Goal: Task Accomplishment & Management: Complete application form

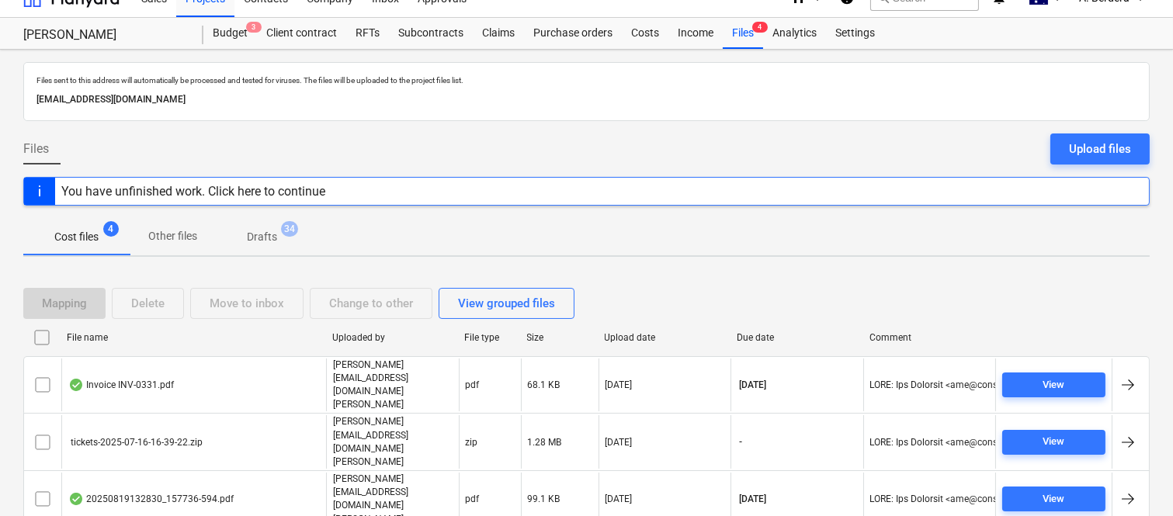
scroll to position [33, 0]
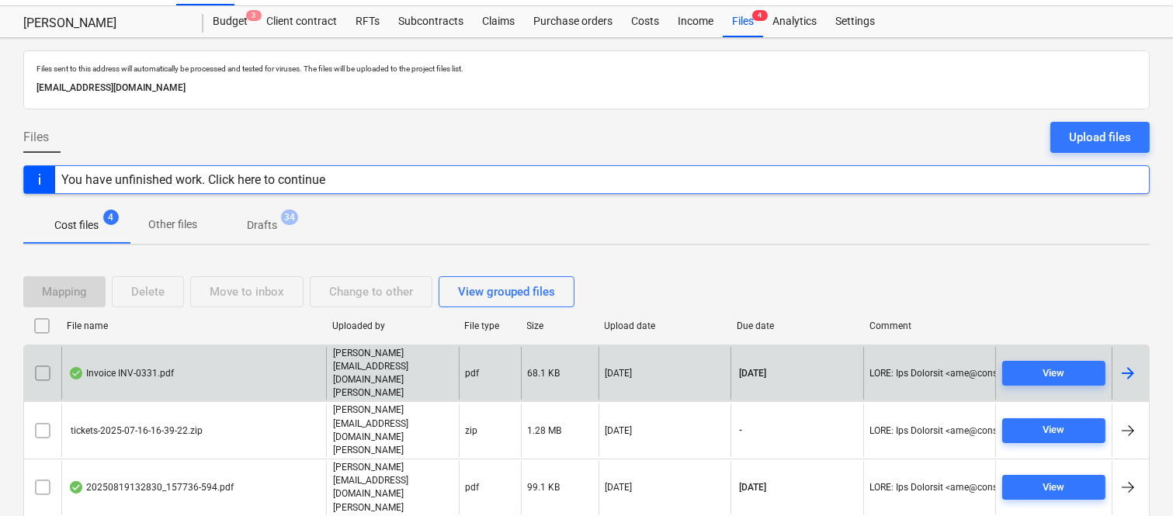
click at [210, 357] on div "Invoice INV-0331.pdf" at bounding box center [193, 374] width 265 height 54
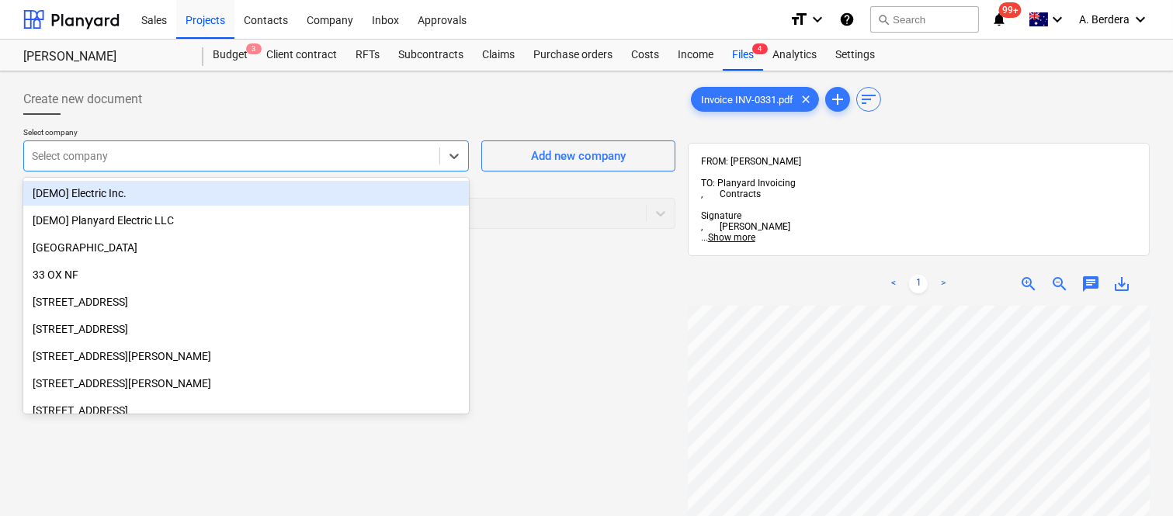
click at [334, 161] on div at bounding box center [232, 156] width 400 height 16
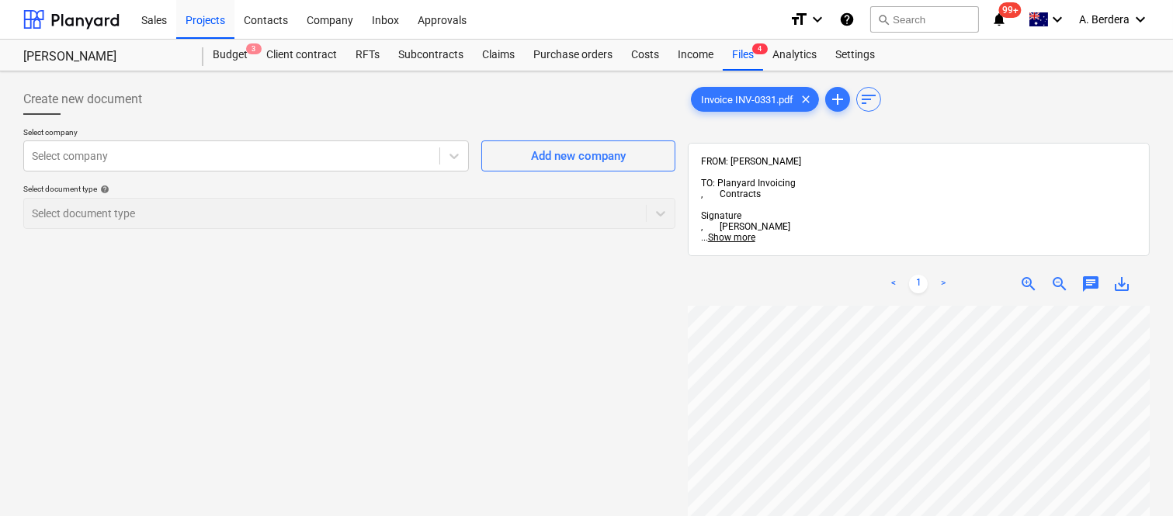
scroll to position [0, 353]
click at [191, 158] on div at bounding box center [232, 156] width 400 height 16
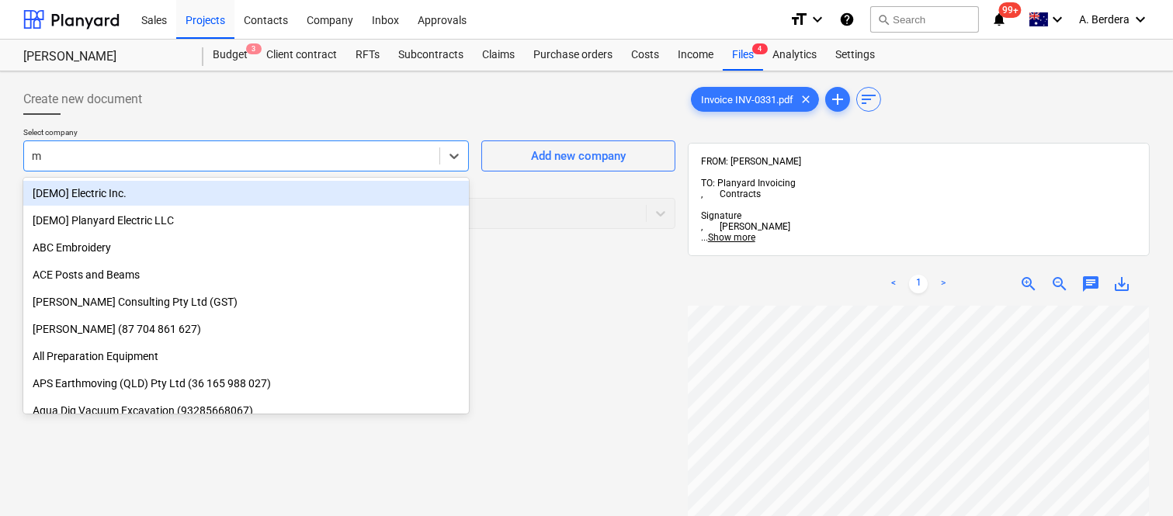
type input "md"
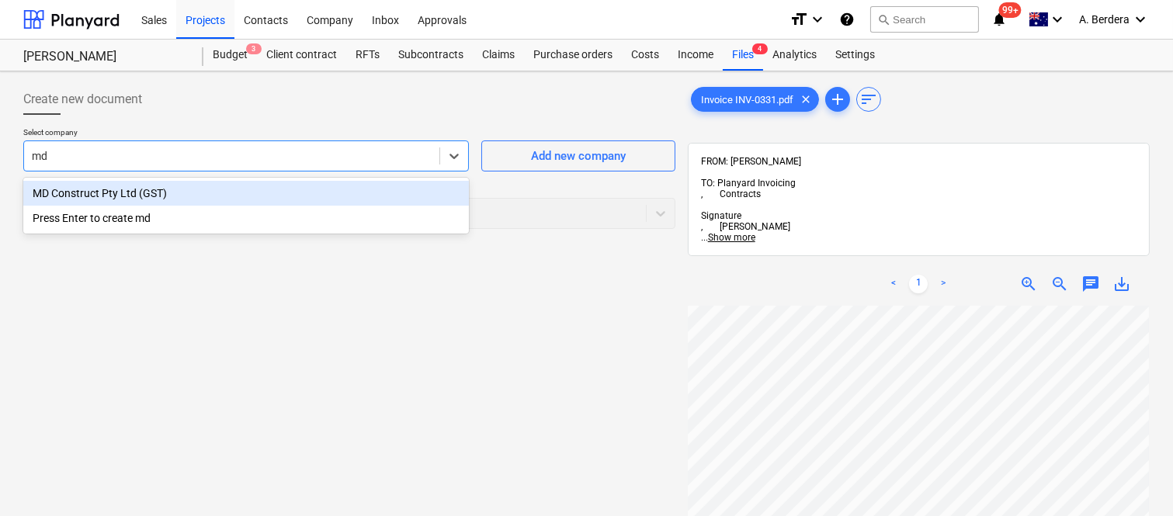
click at [185, 189] on div "MD Construct Pty Ltd (GST)" at bounding box center [245, 193] width 445 height 25
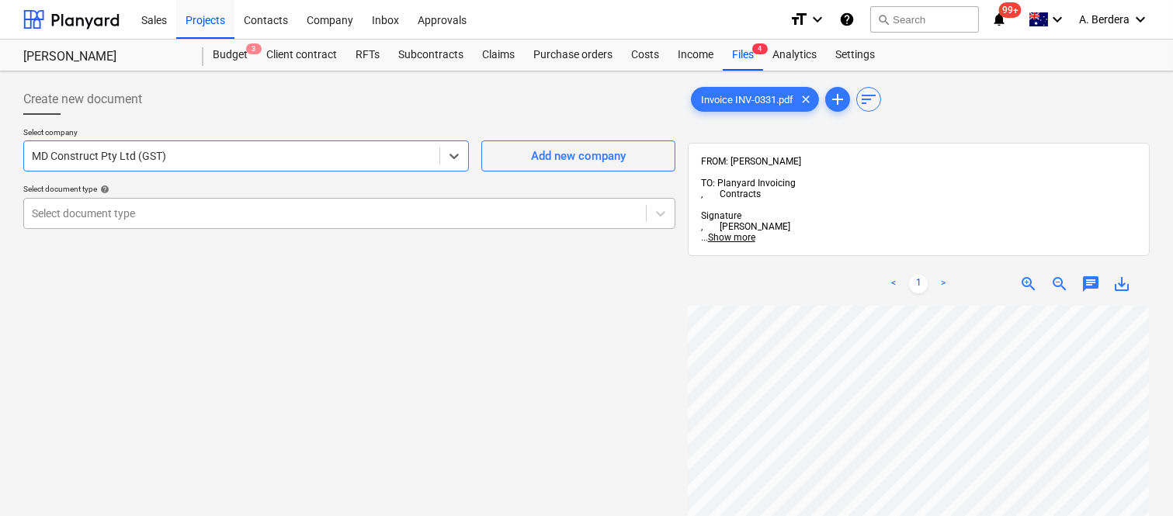
click at [172, 213] on div at bounding box center [335, 214] width 606 height 16
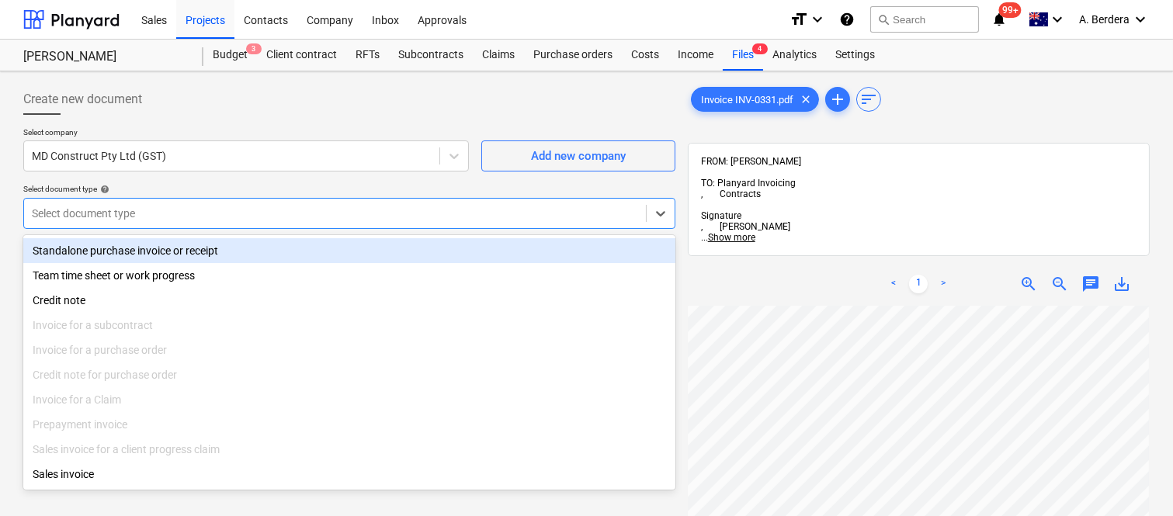
click at [182, 255] on div "Standalone purchase invoice or receipt" at bounding box center [349, 250] width 652 height 25
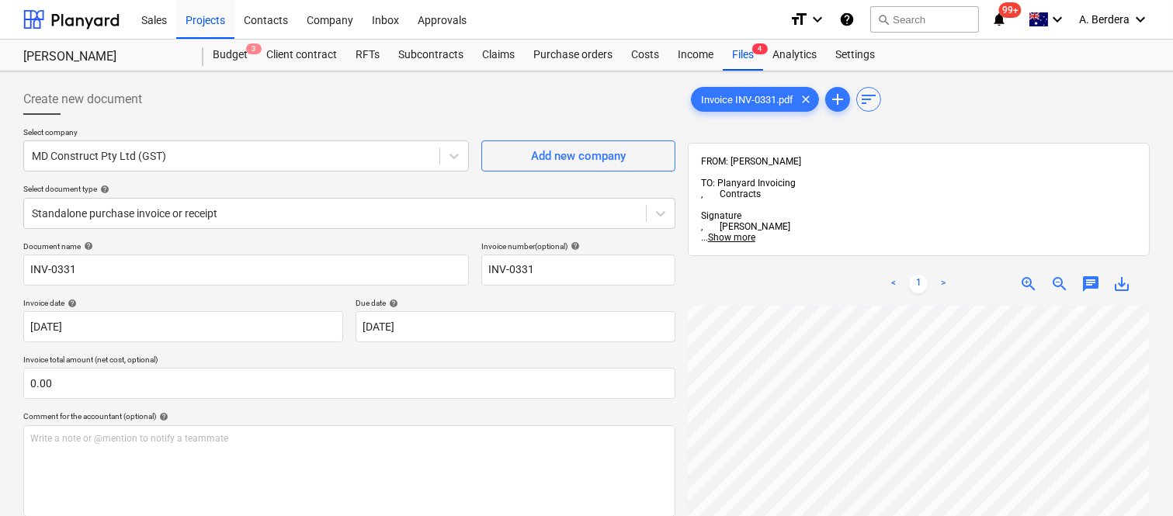
scroll to position [89, 353]
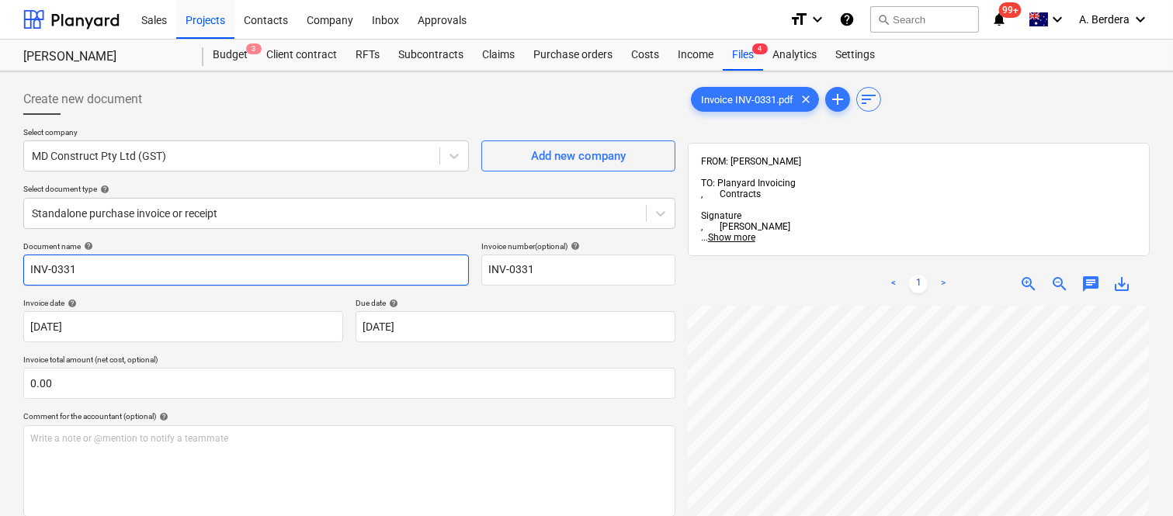
click at [26, 269] on input "INV-0331" at bounding box center [245, 270] width 445 height 31
type input "MDC INV-0331"
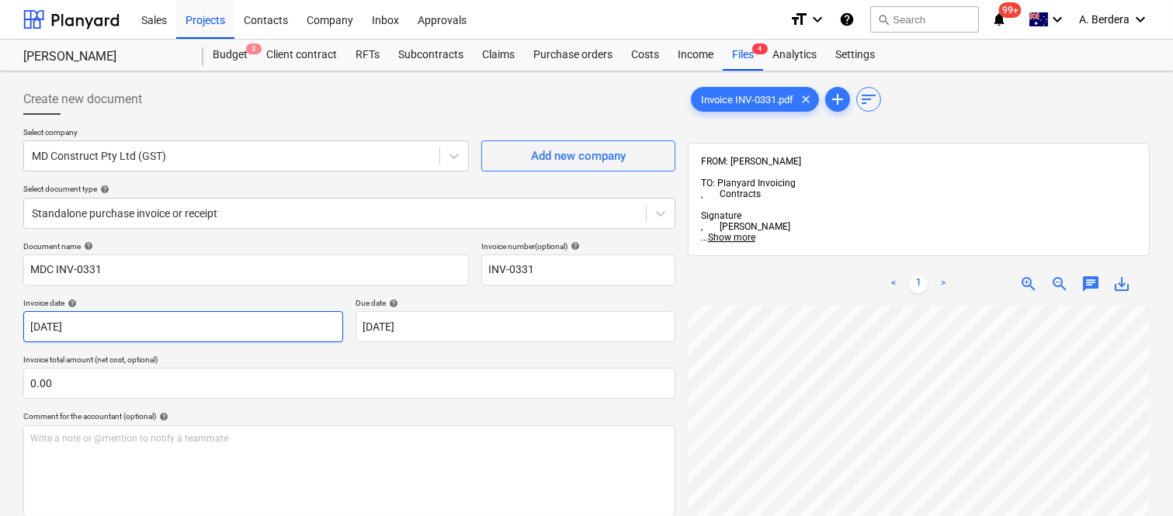
click at [205, 334] on body "Sales Projects Contacts Company Inbox Approvals format_size keyboard_arrow_down…" at bounding box center [586, 258] width 1173 height 516
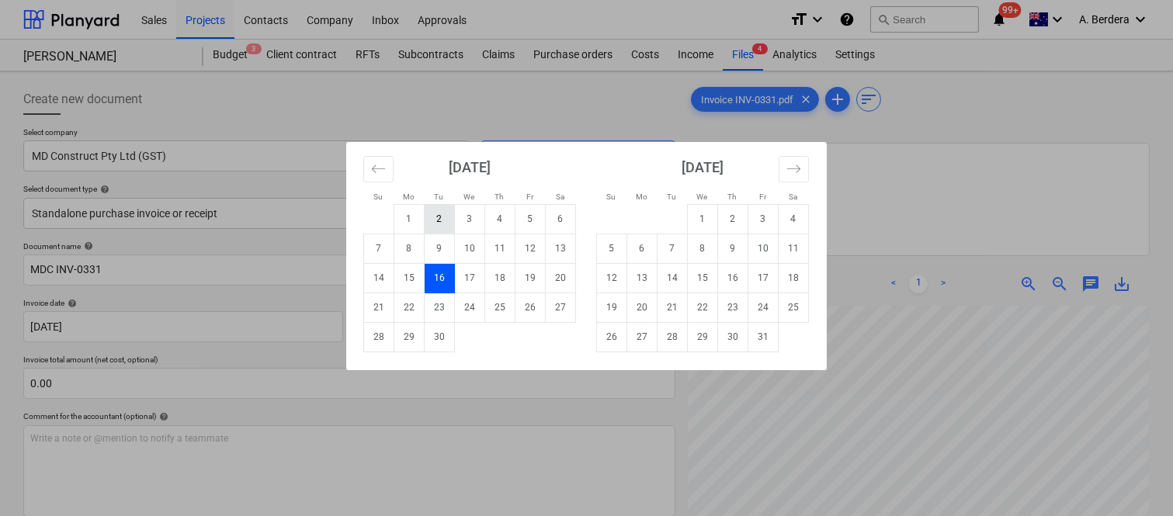
click at [438, 228] on td "2" at bounding box center [440, 218] width 30 height 29
type input "[DATE]"
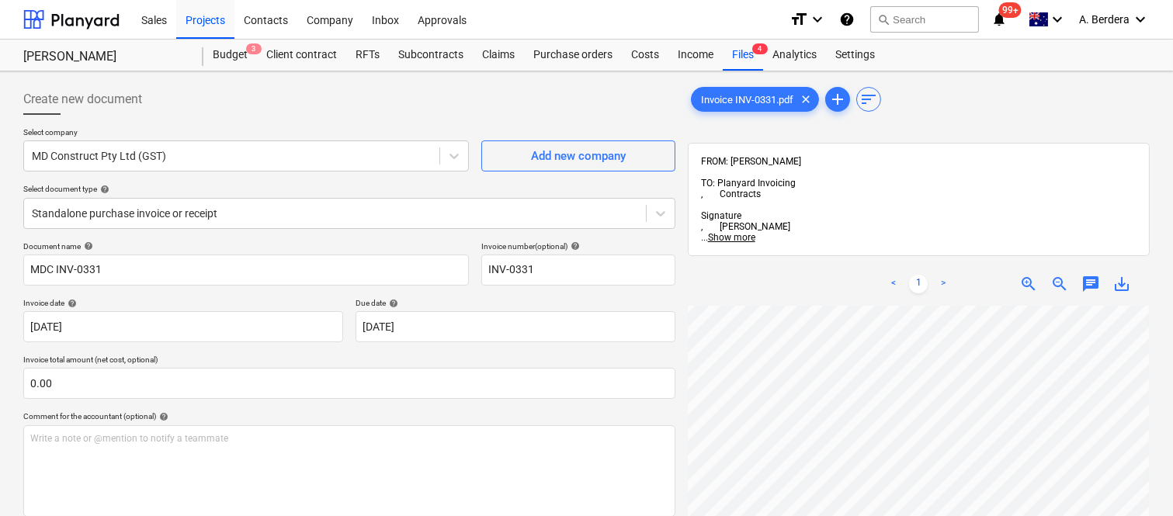
scroll to position [490, 353]
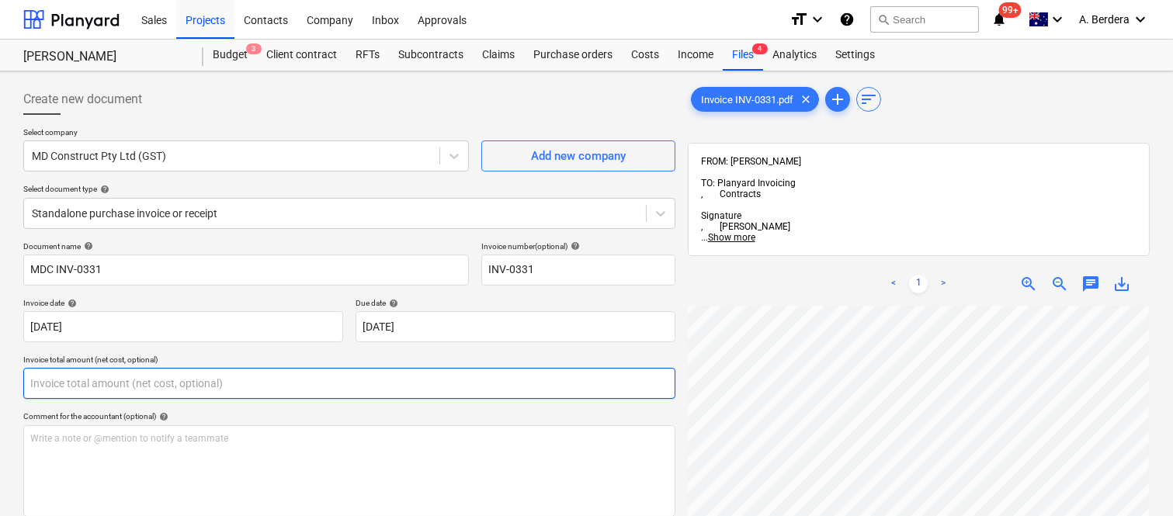
click at [352, 390] on input "text" at bounding box center [349, 383] width 652 height 31
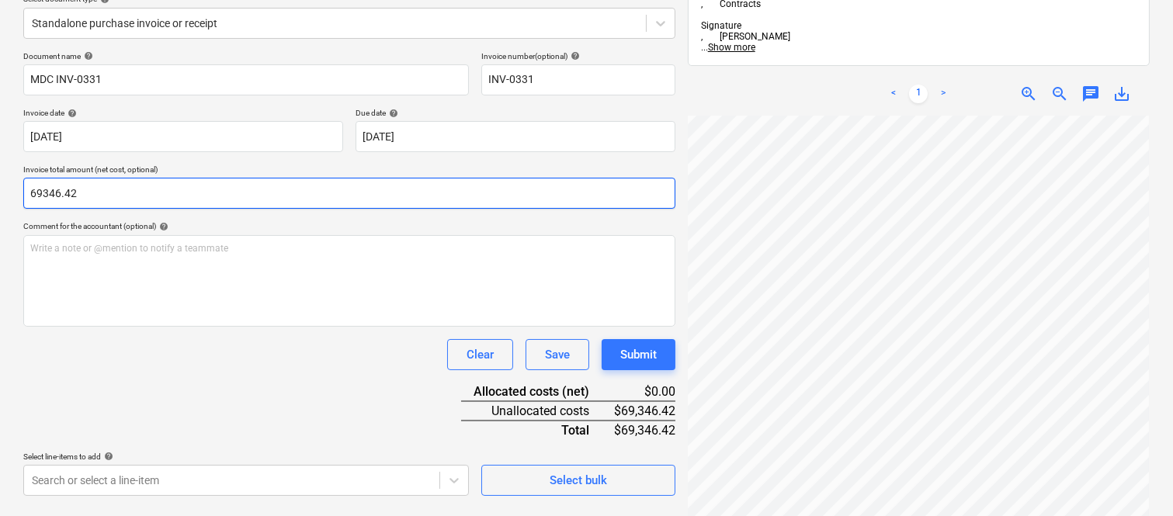
scroll to position [221, 0]
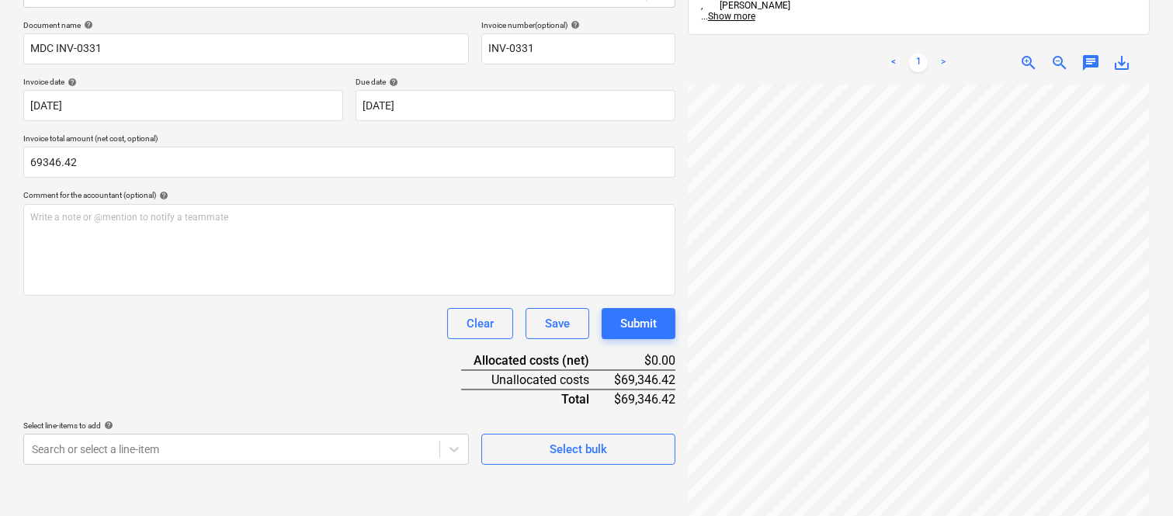
click at [261, 354] on div "Document name help MDC INV-0331 Invoice number (optional) help INV-0331 Invoice…" at bounding box center [349, 242] width 652 height 445
type input "69,346.42"
click at [168, 295] on body "Sales Projects Contacts Company Inbox Approvals format_size keyboard_arrow_down…" at bounding box center [586, 37] width 1173 height 516
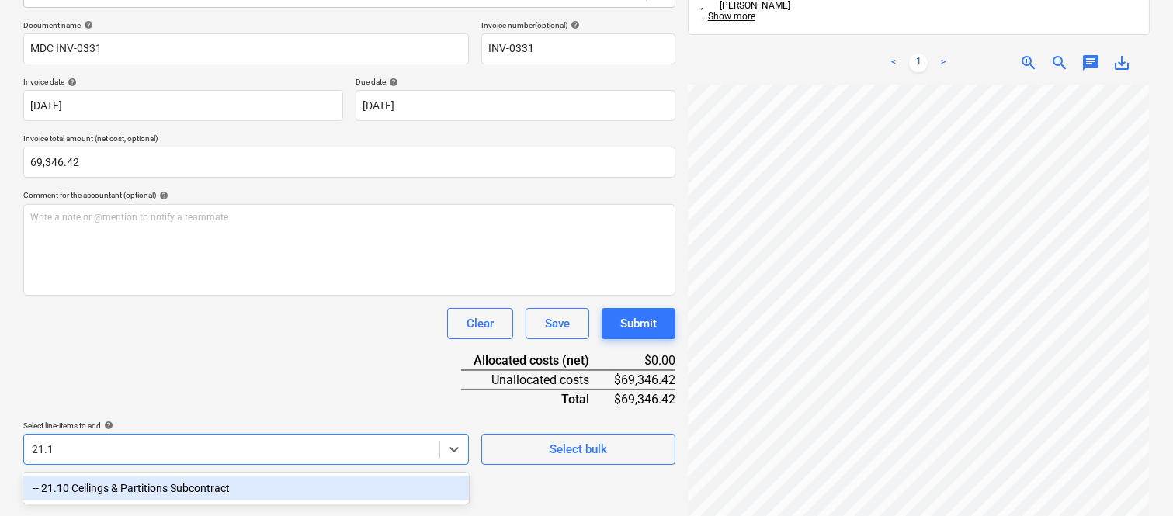
type input "21.10"
drag, startPoint x: 187, startPoint y: 480, endPoint x: 180, endPoint y: 347, distance: 132.9
click at [187, 481] on div "-- 21.10 Ceilings & Partitions Subcontract" at bounding box center [245, 488] width 445 height 25
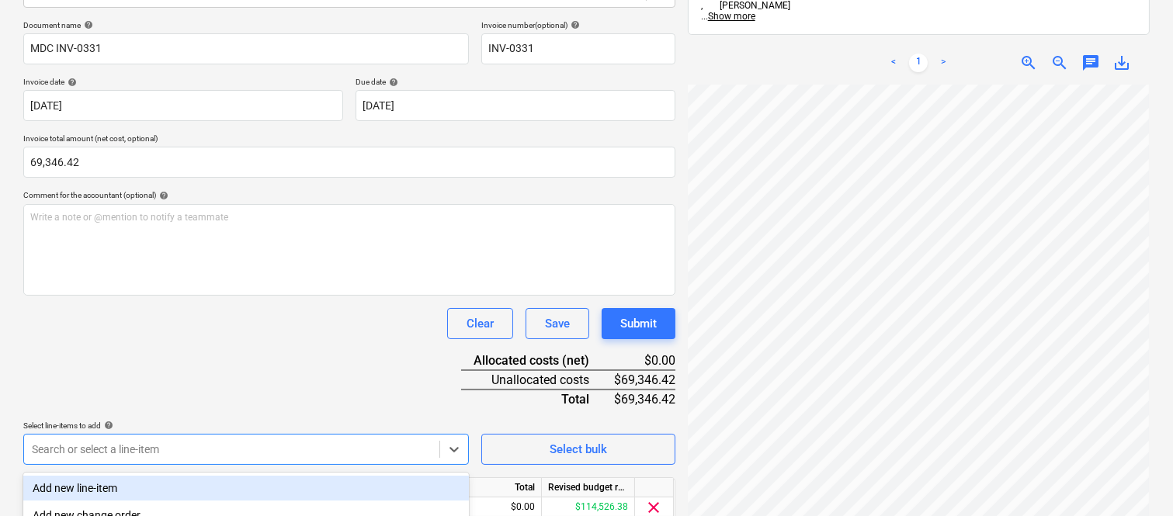
click at [189, 346] on div "Document name help MDC INV-0331 Invoice number (optional) help INV-0331 Invoice…" at bounding box center [349, 293] width 652 height 547
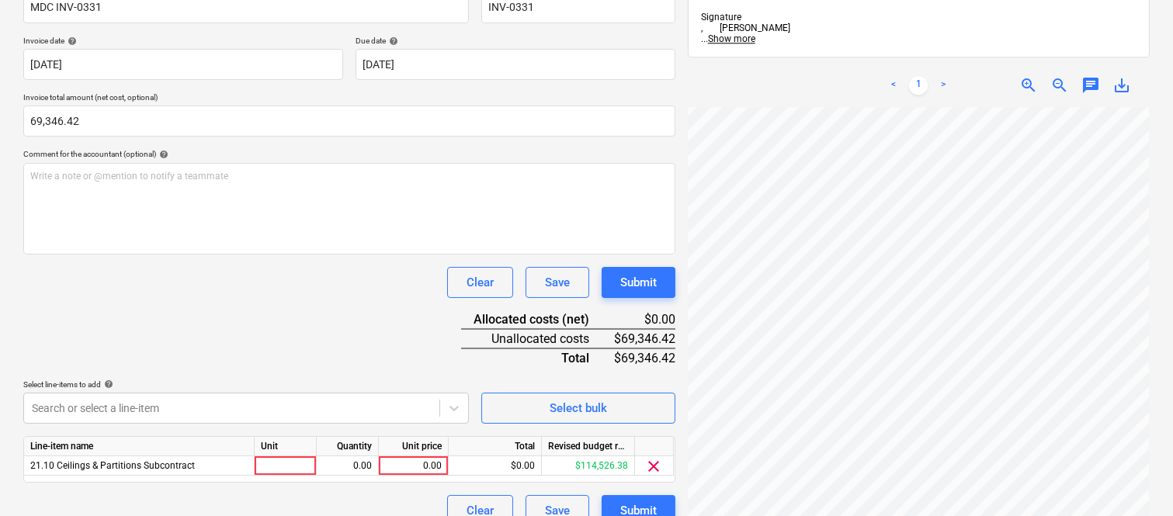
scroll to position [285, 0]
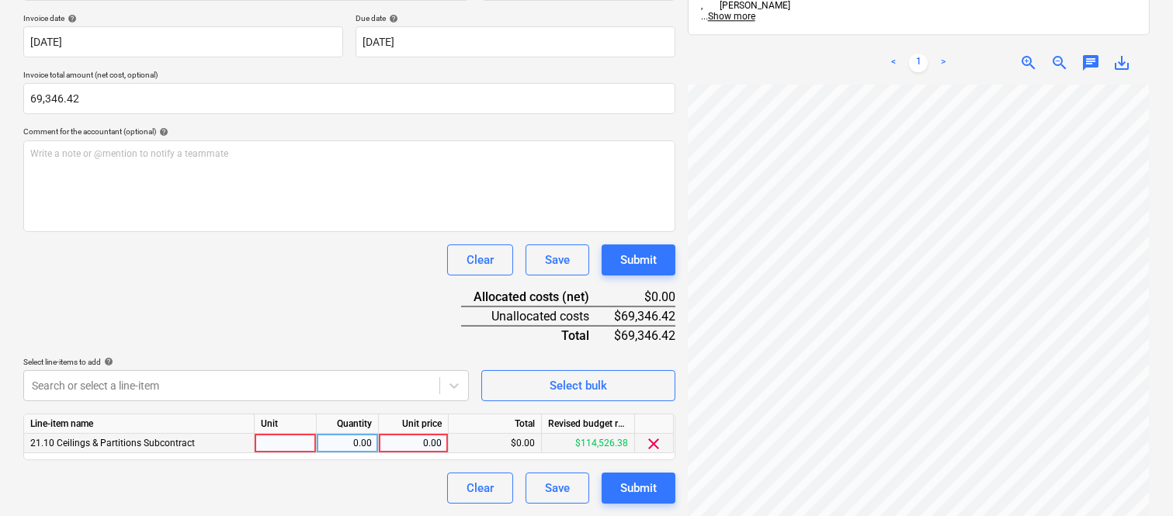
click at [300, 440] on div at bounding box center [286, 443] width 62 height 19
type input "INVOICE"
click at [366, 445] on div "0.00" at bounding box center [347, 443] width 49 height 19
type input "1"
click at [392, 440] on div "0.00" at bounding box center [413, 443] width 57 height 19
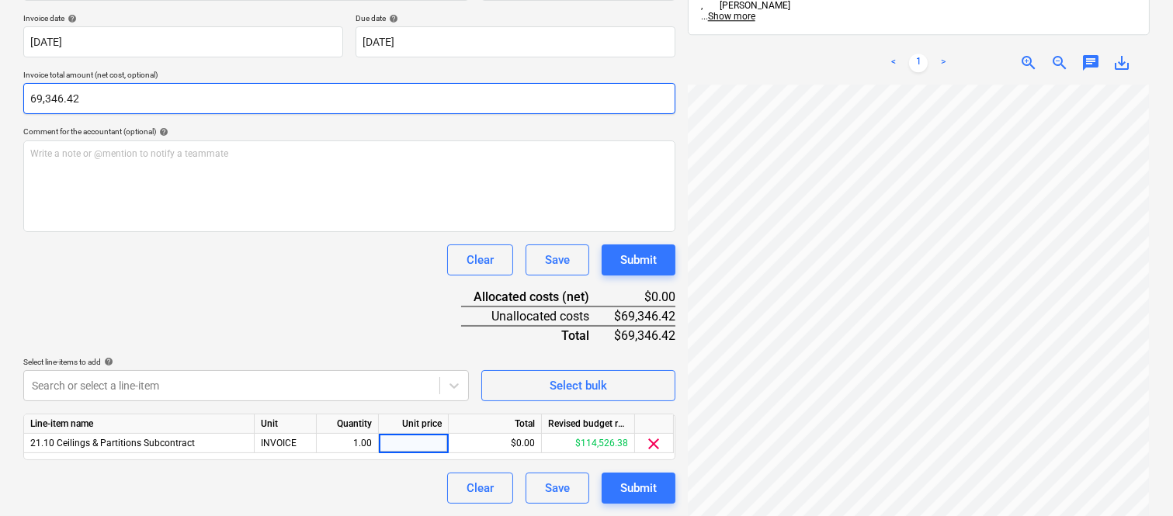
click at [66, 94] on input "69,346.42" at bounding box center [349, 98] width 652 height 31
click at [67, 91] on input "69346.42" at bounding box center [349, 98] width 652 height 31
click at [57, 99] on input "69346.42" at bounding box center [349, 98] width 652 height 31
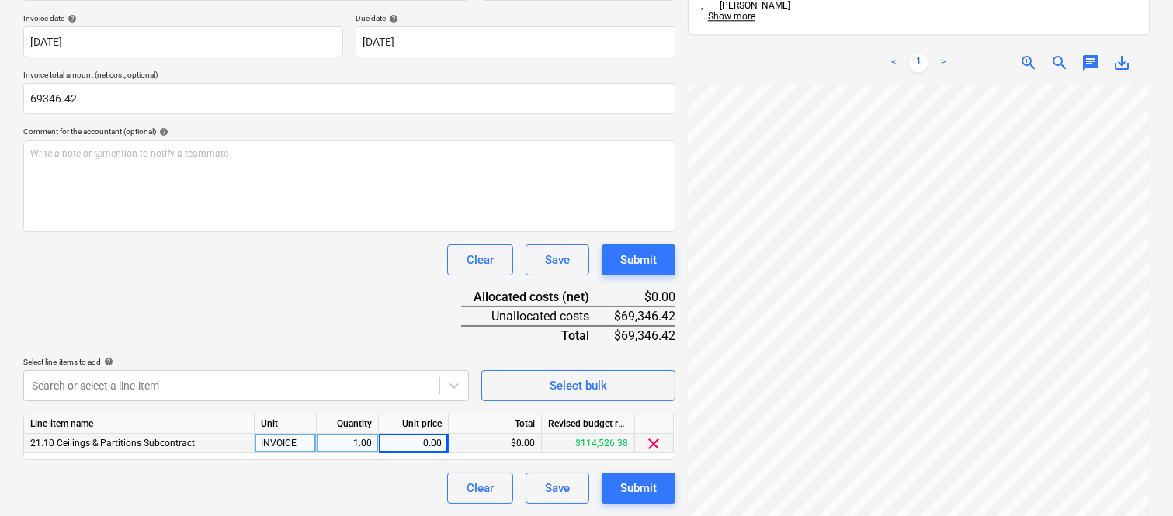
type input "69,346.42"
click at [417, 442] on div "0.00" at bounding box center [413, 443] width 57 height 19
paste input "69346.42"
type input "69346.42"
click at [295, 269] on div "Clear Save Submit" at bounding box center [349, 259] width 652 height 31
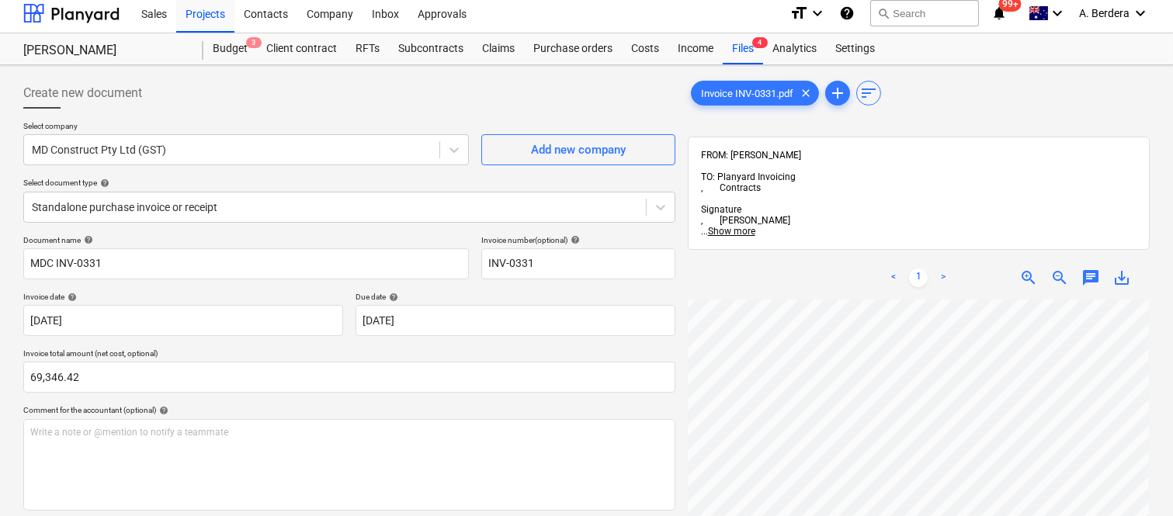
scroll to position [0, 0]
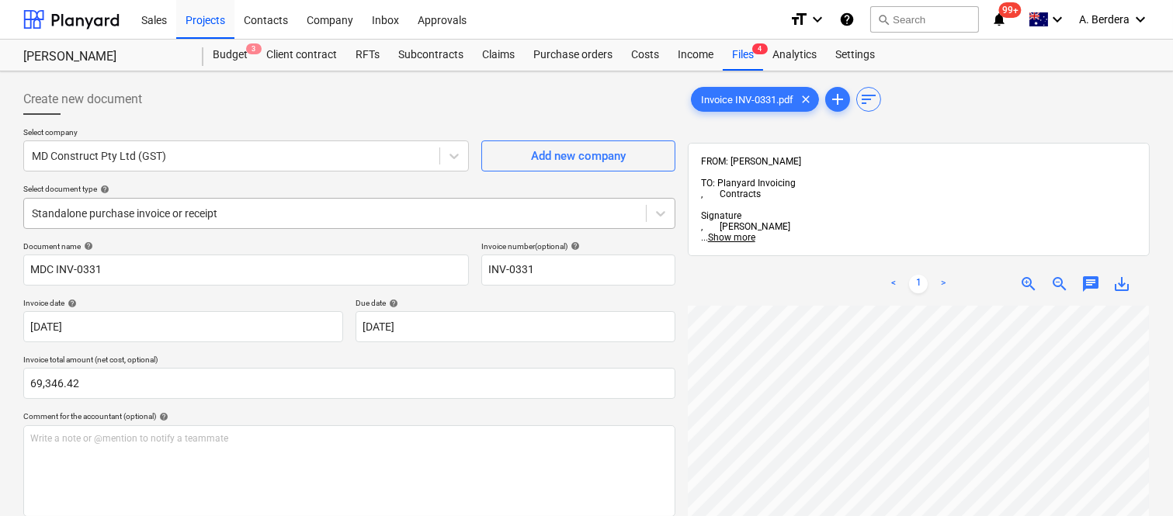
click at [276, 203] on div "Standalone purchase invoice or receipt" at bounding box center [335, 214] width 622 height 22
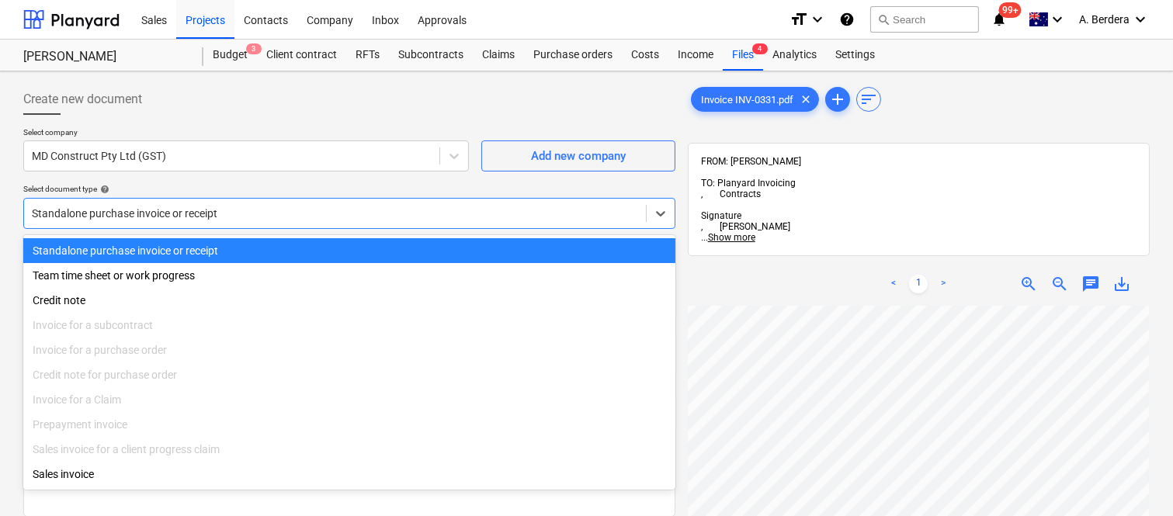
click at [286, 251] on div "Standalone purchase invoice or receipt" at bounding box center [349, 250] width 652 height 25
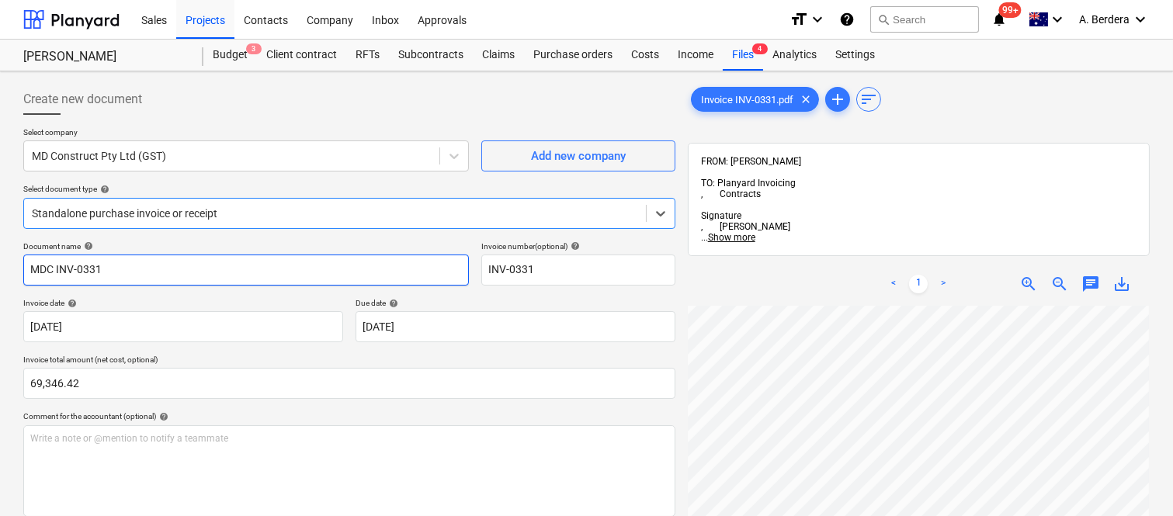
click at [45, 268] on input "MDC INV-0331" at bounding box center [245, 270] width 445 height 31
click at [59, 269] on input "MD C INV-0331" at bounding box center [245, 270] width 445 height 31
click at [57, 267] on input "MD C INV-0331" at bounding box center [245, 270] width 445 height 31
click at [94, 268] on input "MD CONSTRRUCT INV-0331" at bounding box center [245, 270] width 445 height 31
type input "MD CONSTRUCT INV-0331"
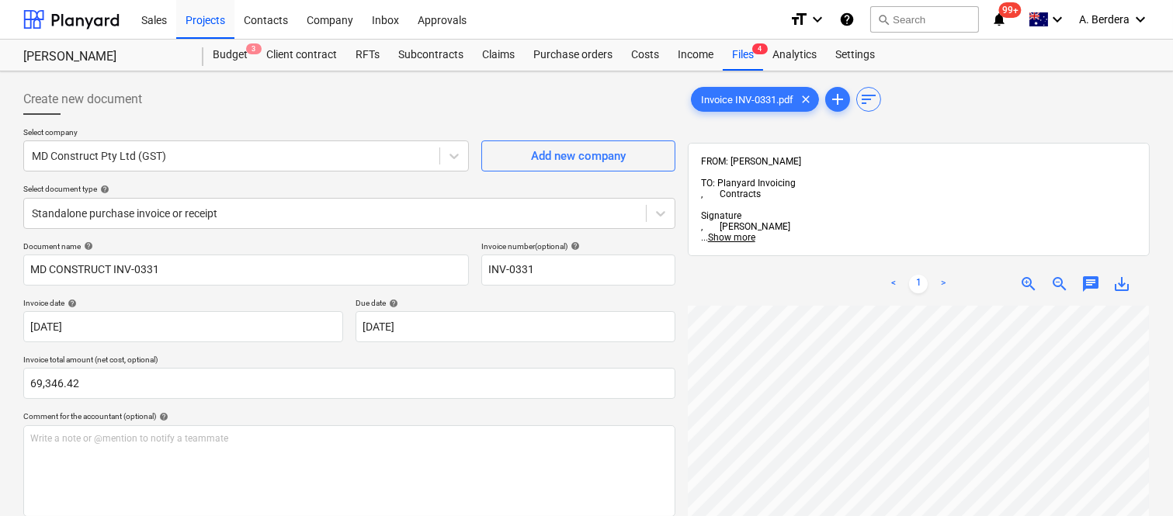
drag, startPoint x: 255, startPoint y: 298, endPoint x: 265, endPoint y: 293, distance: 11.5
click at [262, 295] on div "Document name help MD CONSTRUCT INV-0331 Invoice number (optional) help INV-033…" at bounding box center [349, 514] width 652 height 547
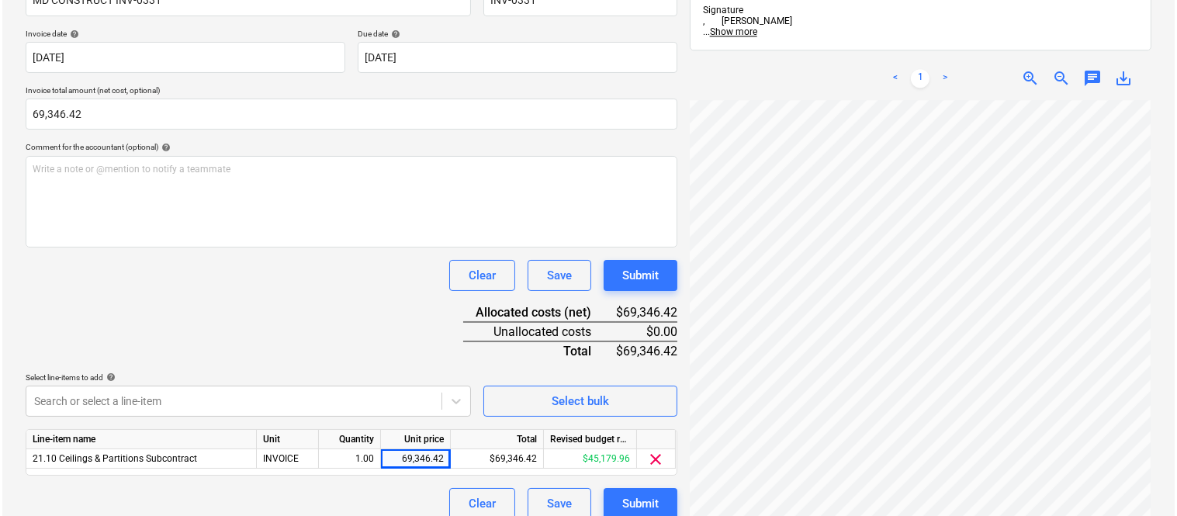
scroll to position [285, 0]
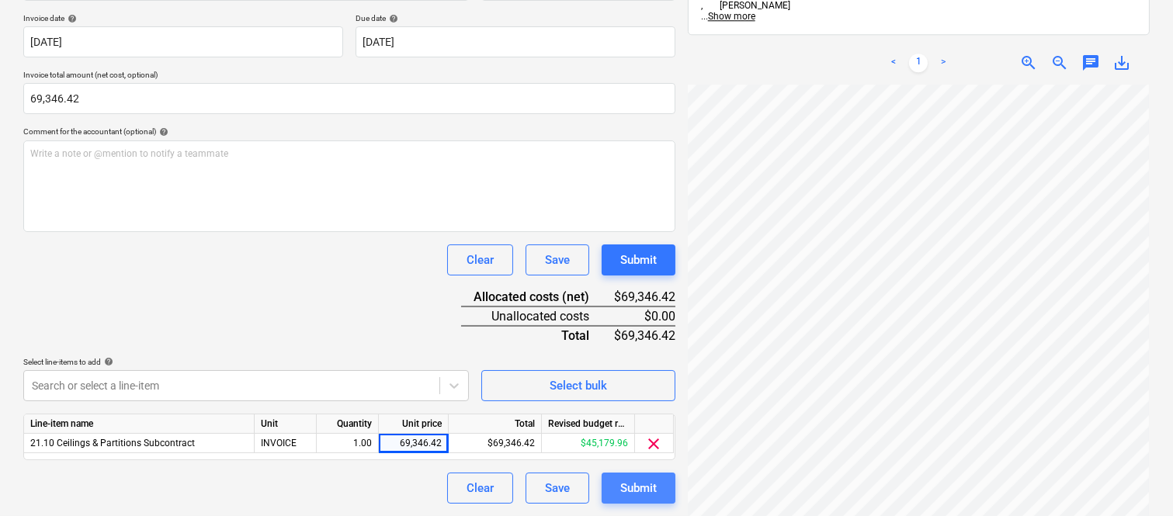
click at [648, 497] on div "Submit" at bounding box center [638, 488] width 36 height 20
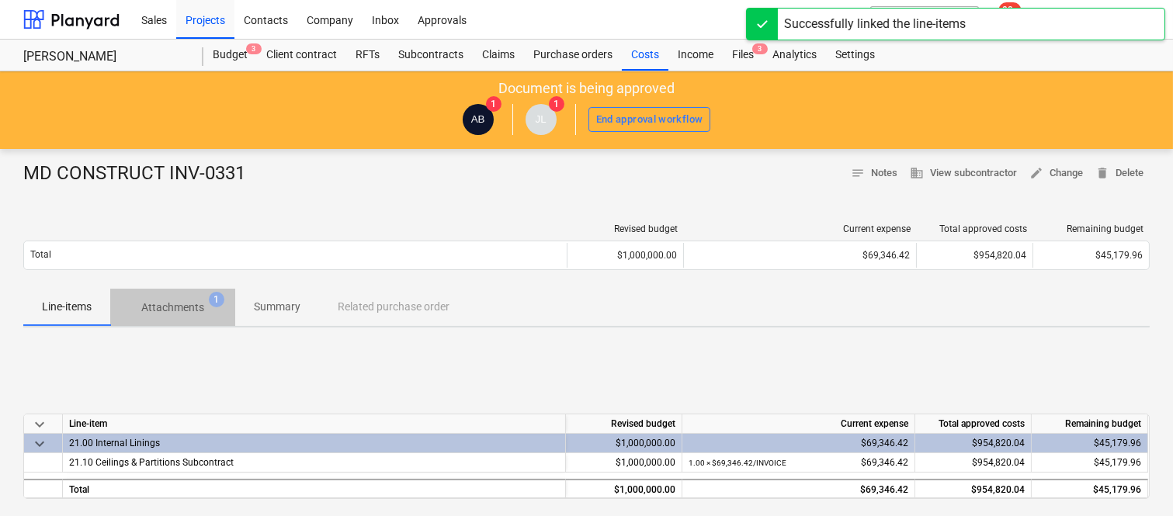
click at [182, 307] on p "Attachments" at bounding box center [172, 308] width 63 height 16
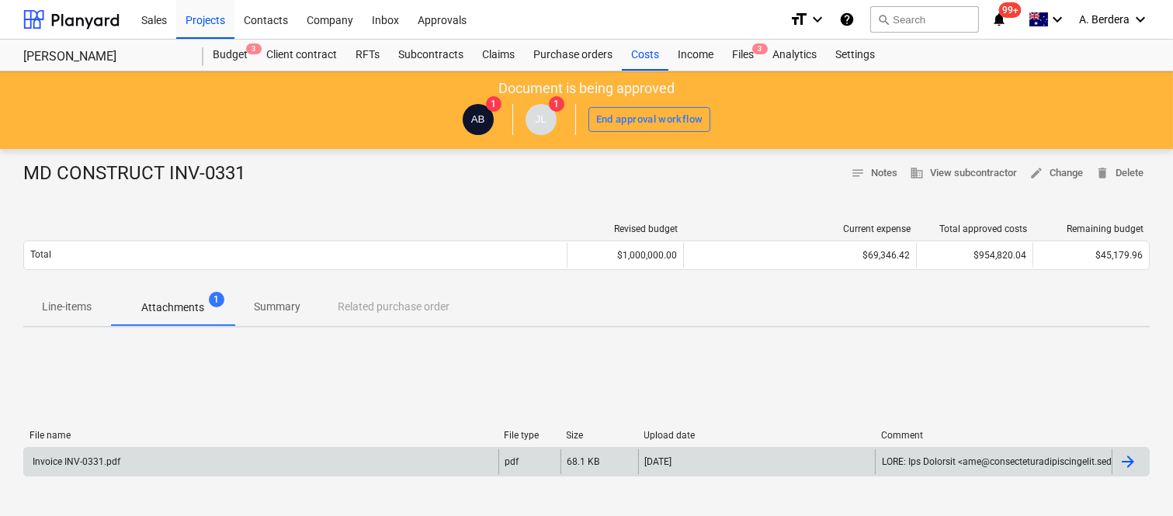
click at [244, 462] on div "Invoice INV-0331.pdf" at bounding box center [261, 461] width 474 height 25
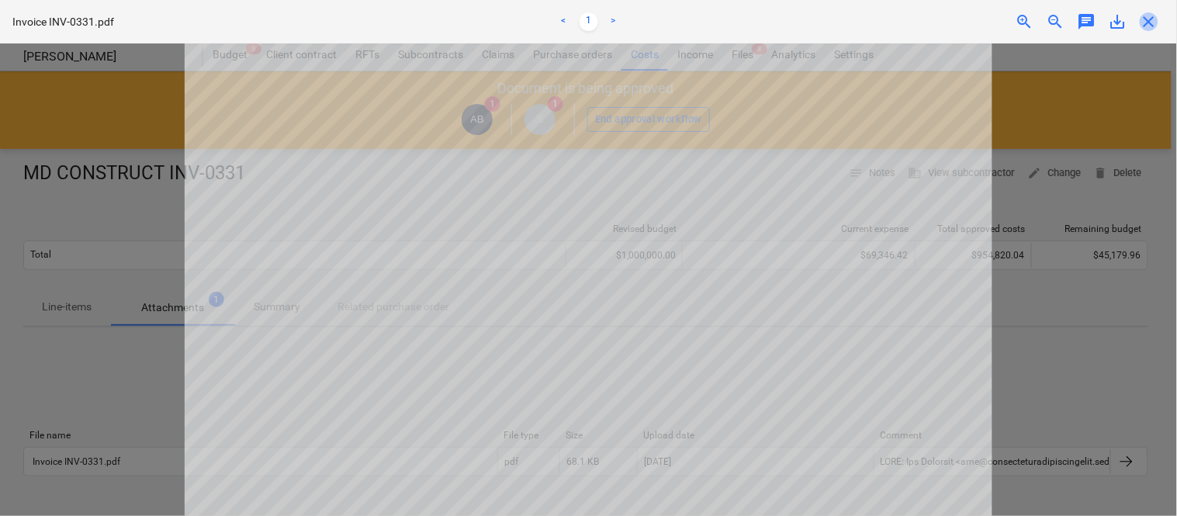
click at [1146, 20] on span "close" at bounding box center [1149, 21] width 19 height 19
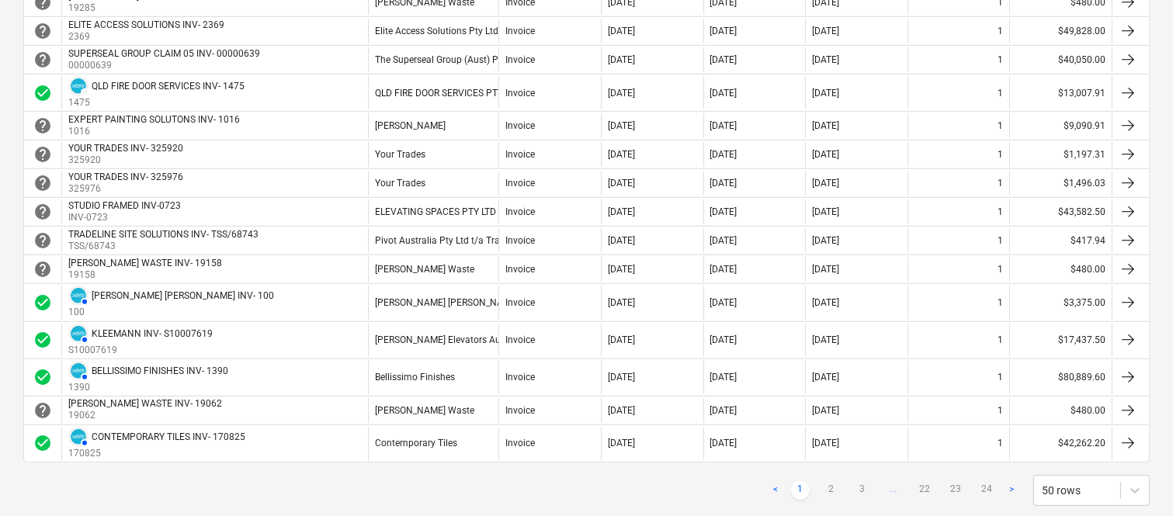
scroll to position [1414, 0]
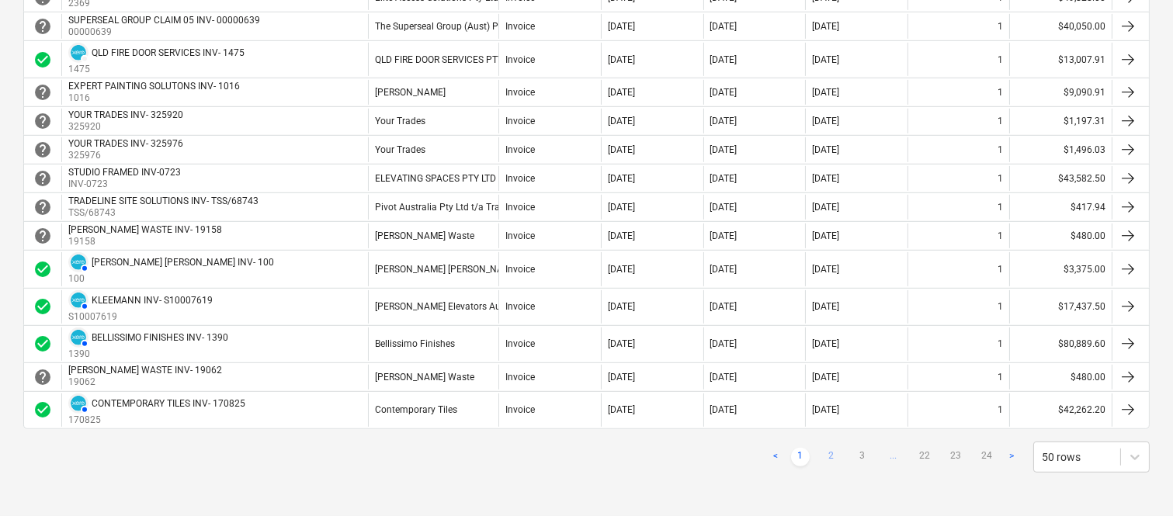
click at [835, 455] on link "2" at bounding box center [831, 457] width 19 height 19
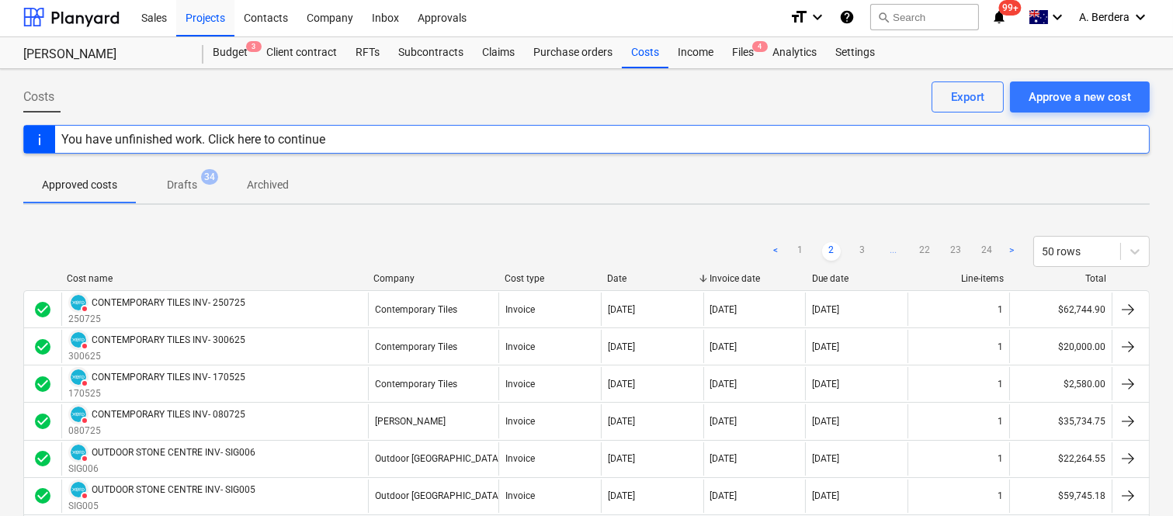
scroll to position [0, 0]
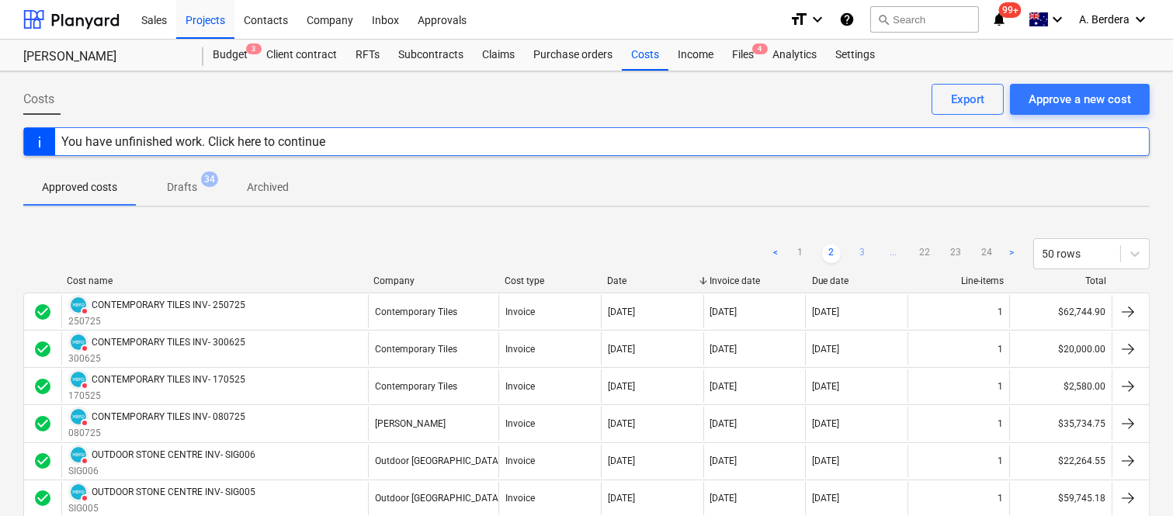
click at [864, 253] on link "3" at bounding box center [862, 253] width 19 height 19
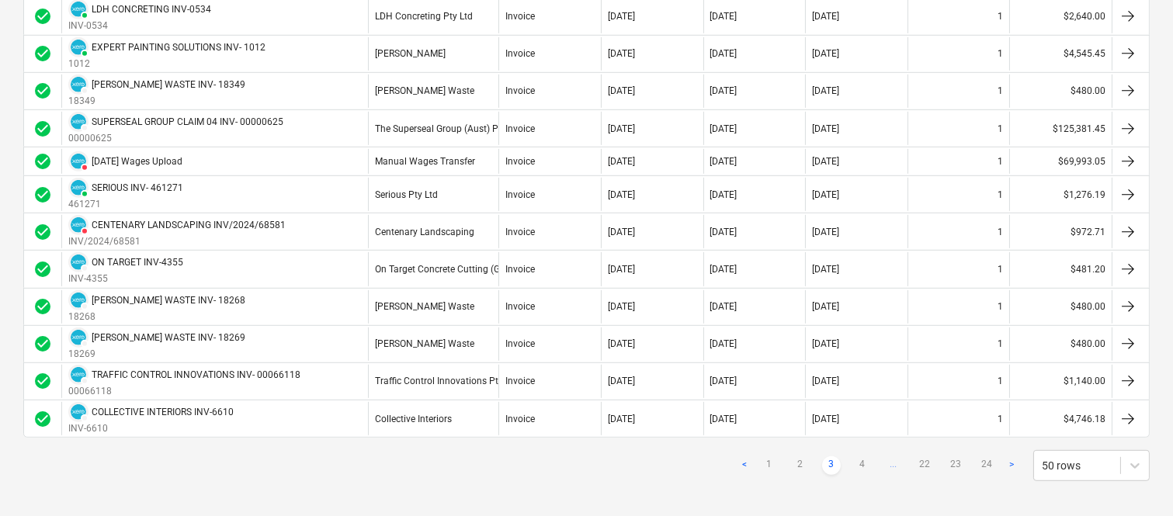
scroll to position [1701, 0]
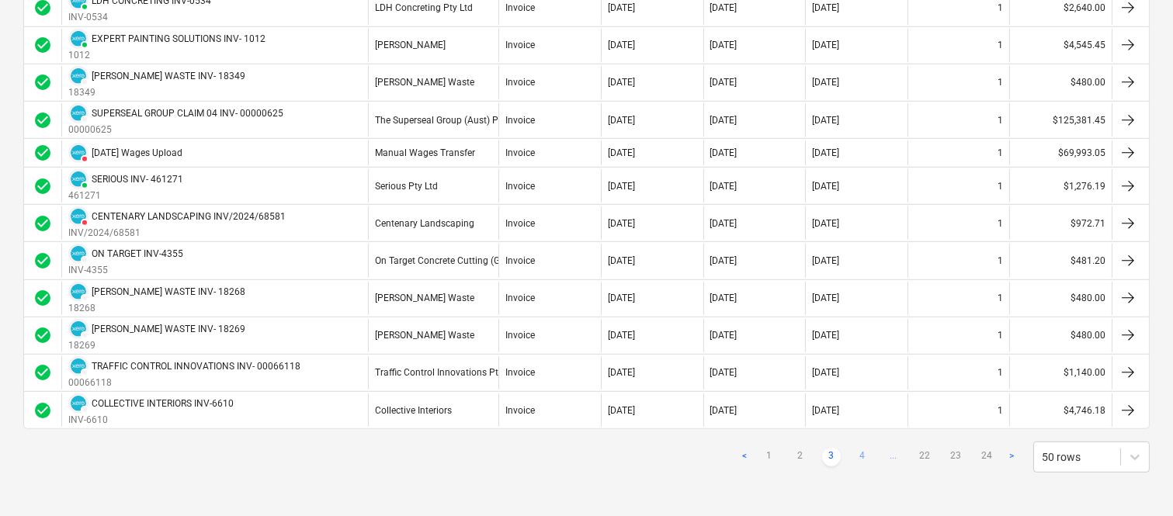
click at [864, 458] on link "4" at bounding box center [862, 457] width 19 height 19
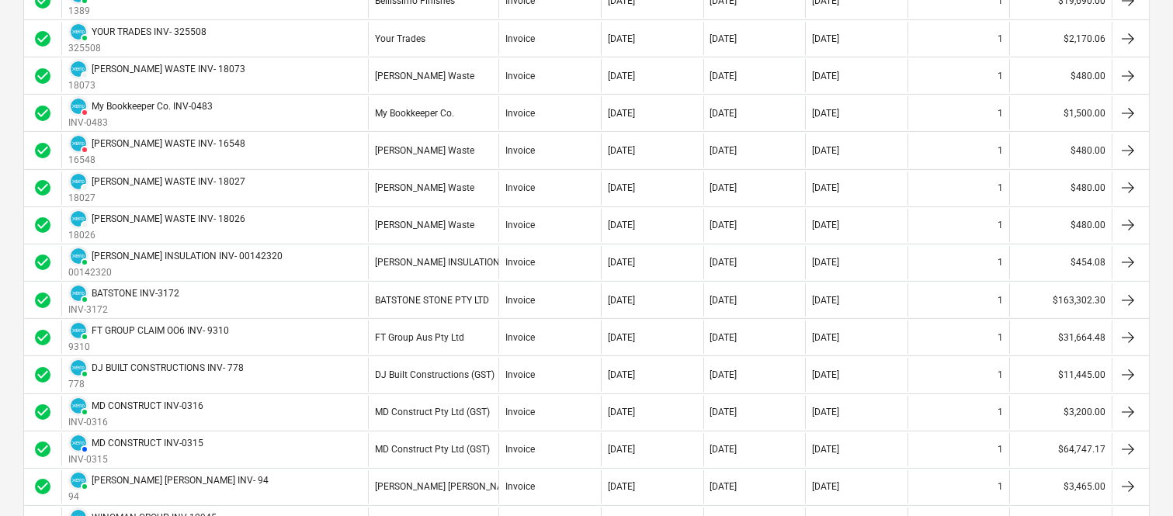
scroll to position [580, 0]
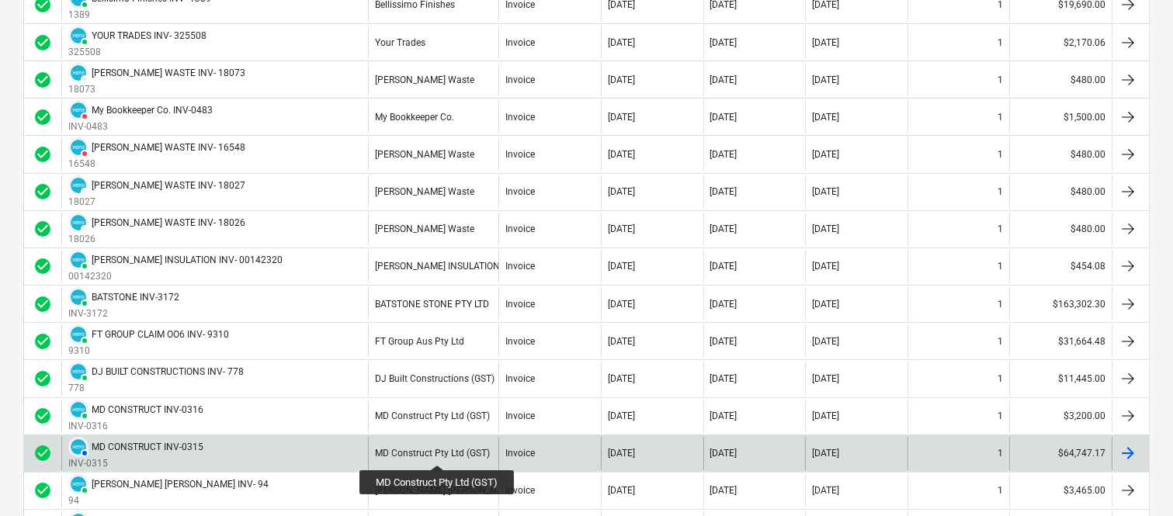
click at [438, 451] on div "MD Construct Pty Ltd (GST)" at bounding box center [432, 453] width 115 height 11
